Goal: Navigation & Orientation: Find specific page/section

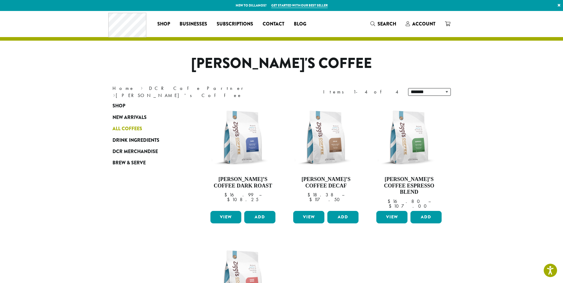
click at [138, 128] on span "All Coffees" at bounding box center [127, 128] width 30 height 7
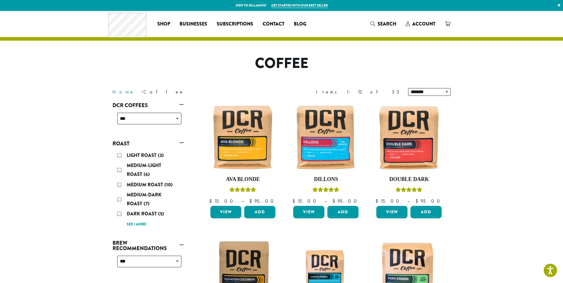
click at [119, 92] on link "Home" at bounding box center [123, 92] width 22 height 6
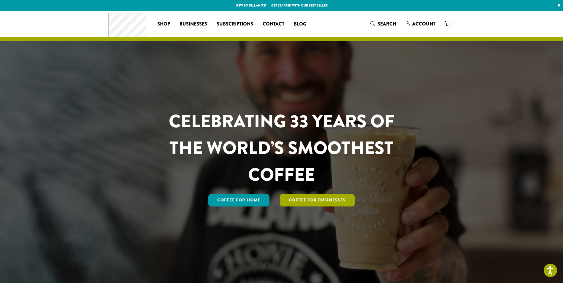
click at [328, 202] on link "Coffee For Businesses" at bounding box center [317, 200] width 75 height 12
